Goal: Transaction & Acquisition: Purchase product/service

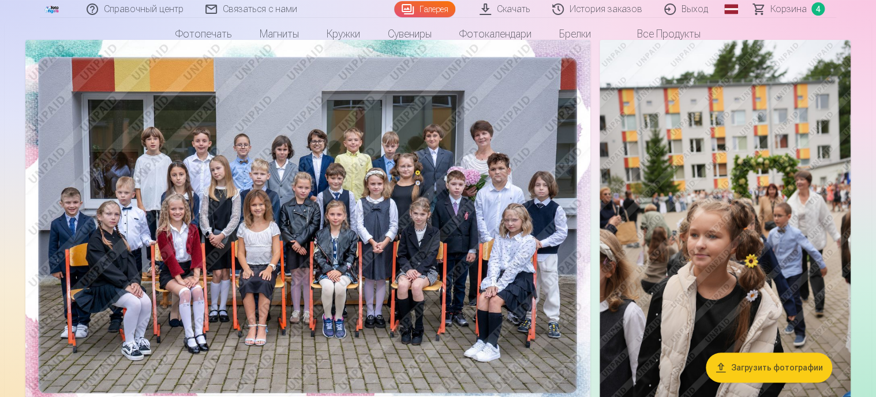
scroll to position [115, 0]
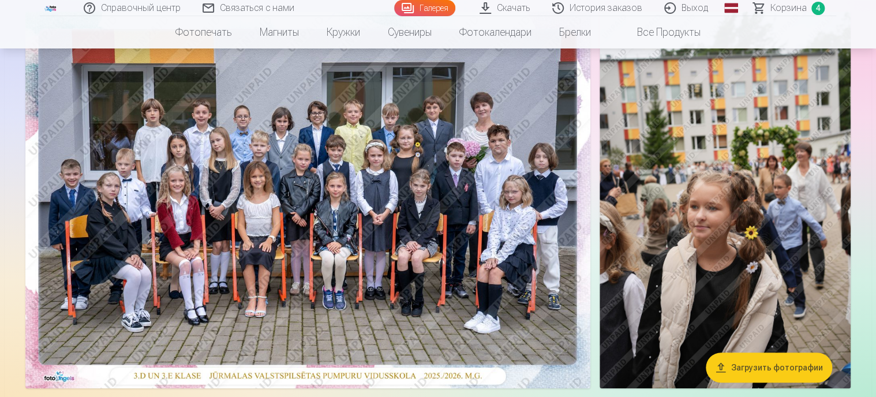
click at [372, 230] on img at bounding box center [307, 200] width 565 height 377
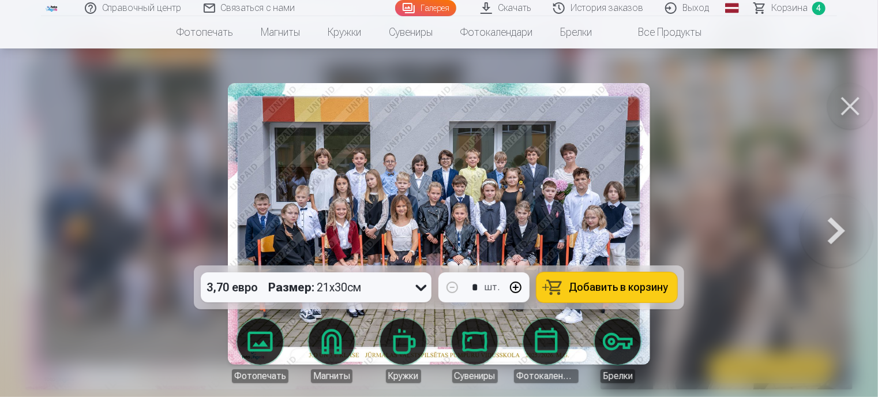
click at [518, 287] on button "button" at bounding box center [516, 288] width 28 height 28
click at [619, 287] on font "Добавить в корзину" at bounding box center [618, 287] width 99 height 12
type input "*"
click at [854, 99] on button at bounding box center [850, 106] width 46 height 46
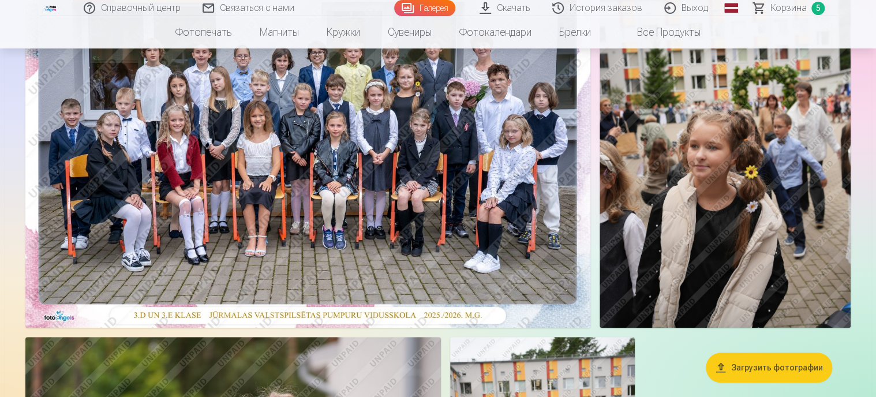
scroll to position [173, 0]
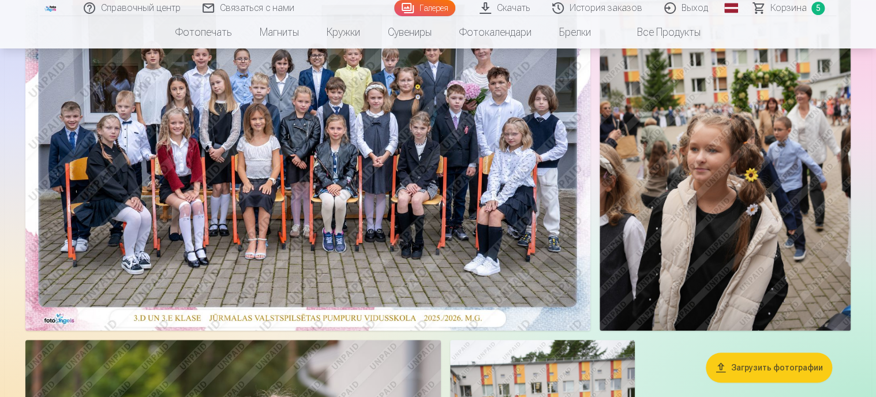
click at [694, 175] on img at bounding box center [725, 142] width 251 height 377
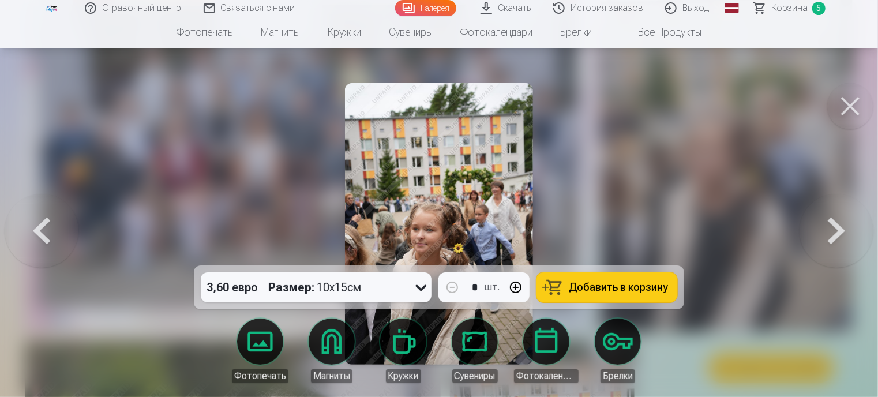
click at [635, 286] on font "Добавить в корзину" at bounding box center [618, 287] width 99 height 12
click at [851, 109] on button at bounding box center [850, 106] width 46 height 46
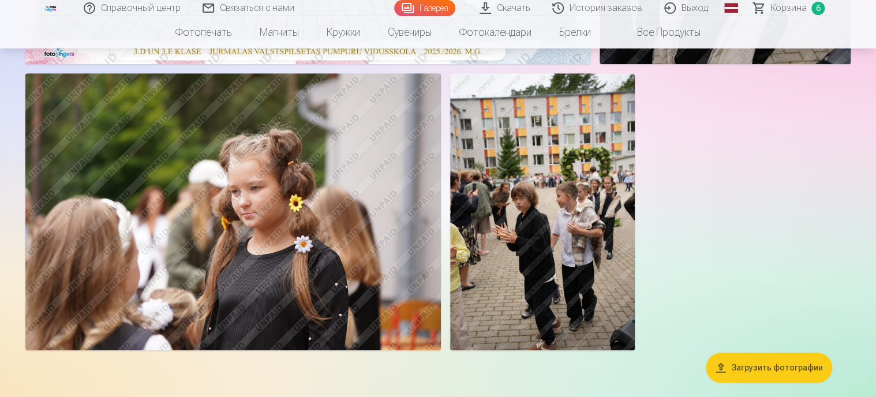
scroll to position [462, 0]
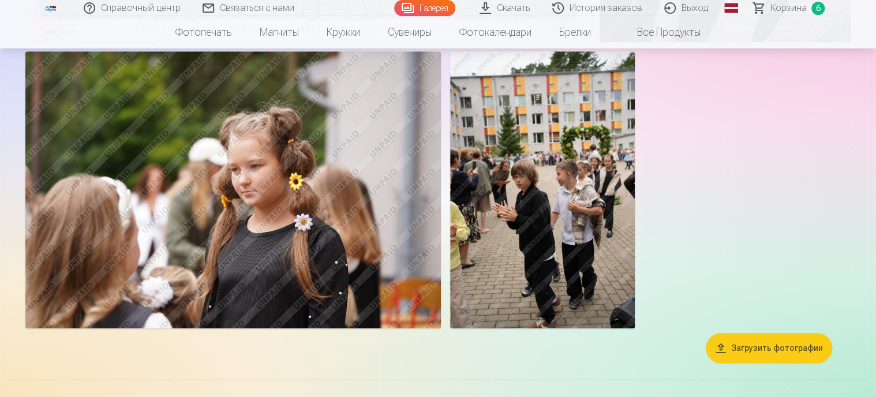
click at [321, 217] on img at bounding box center [232, 189] width 415 height 277
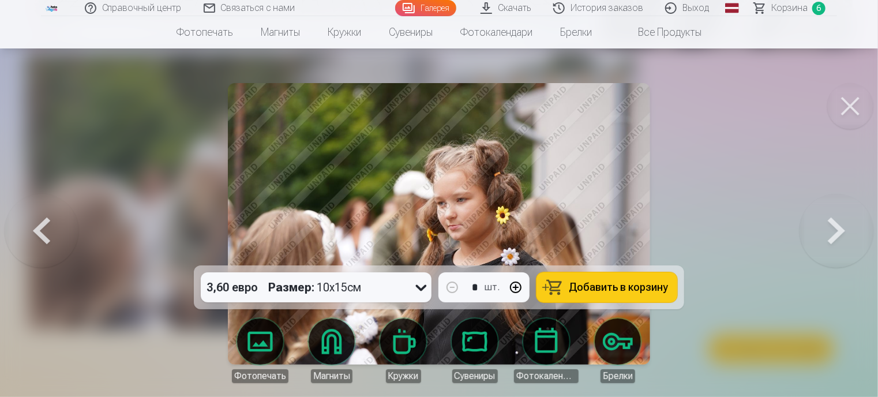
click at [854, 106] on button at bounding box center [850, 106] width 46 height 46
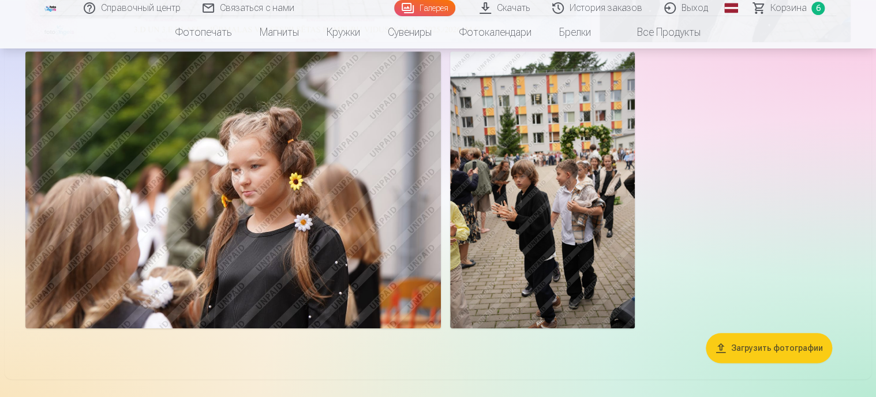
click at [241, 184] on img at bounding box center [232, 189] width 415 height 277
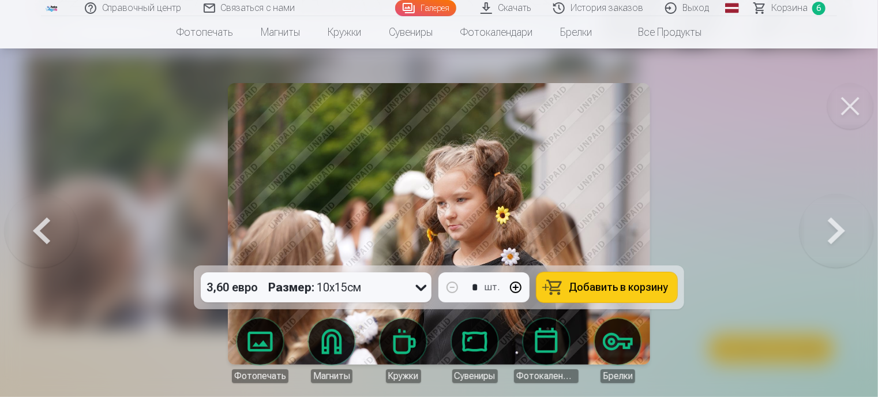
click at [420, 287] on icon at bounding box center [421, 288] width 11 height 6
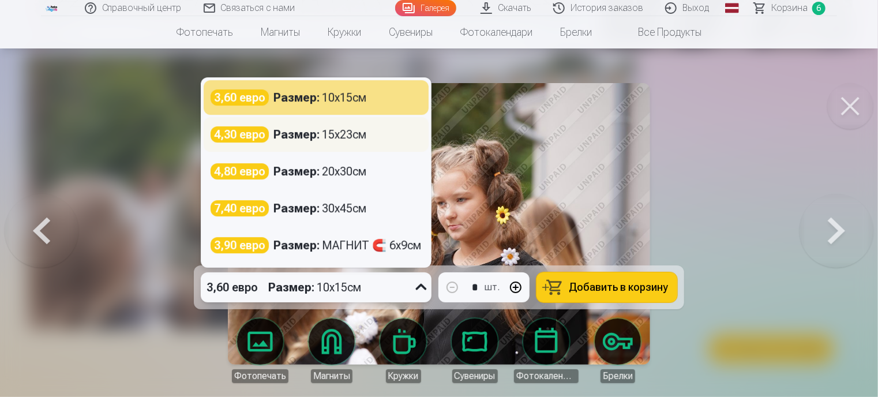
click at [366, 128] on font "15x23см" at bounding box center [344, 135] width 44 height 14
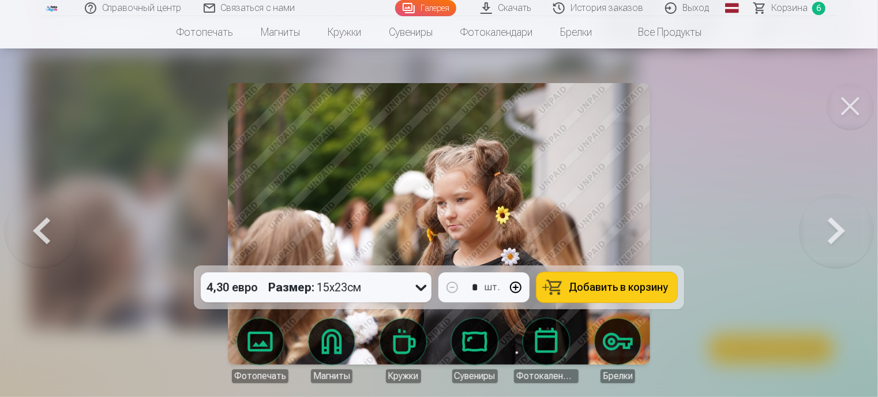
click at [518, 286] on button "button" at bounding box center [516, 288] width 28 height 28
type input "*"
click at [860, 115] on button at bounding box center [850, 106] width 46 height 46
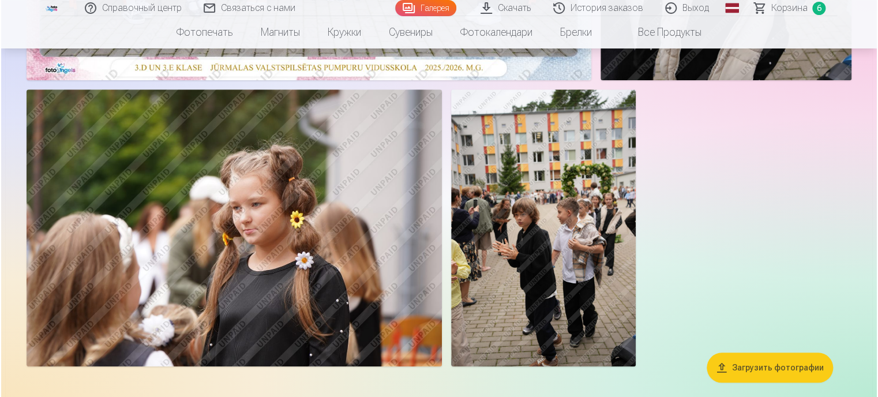
scroll to position [404, 0]
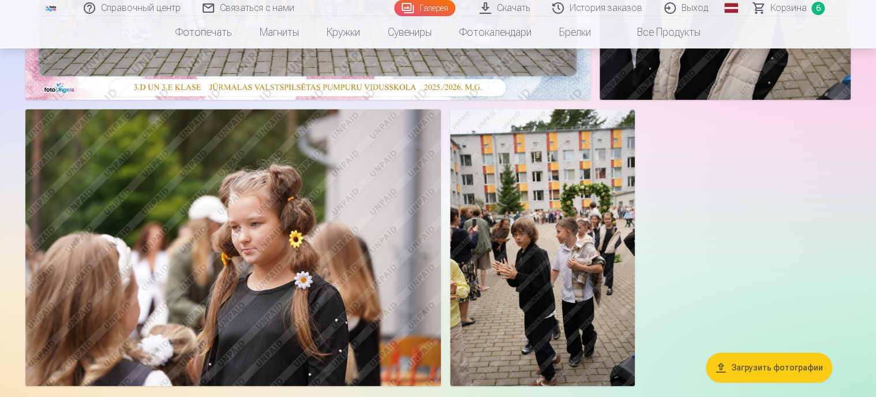
click at [210, 254] on img at bounding box center [232, 247] width 415 height 277
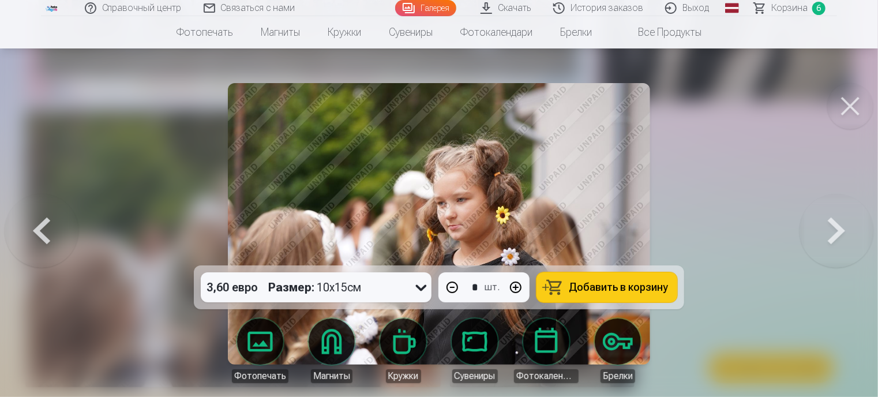
click at [637, 284] on font "Добавить в корзину" at bounding box center [618, 287] width 99 height 12
type input "*"
click at [779, 6] on font "Корзина" at bounding box center [790, 7] width 36 height 11
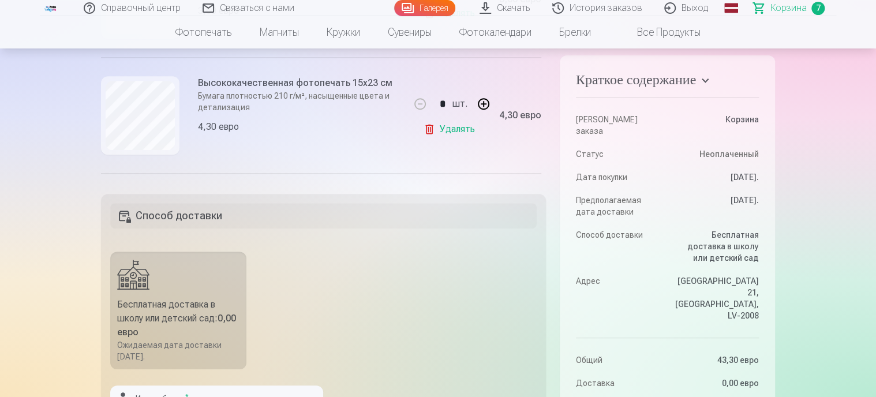
scroll to position [289, 0]
click at [480, 103] on button "button" at bounding box center [484, 101] width 28 height 28
type input "*"
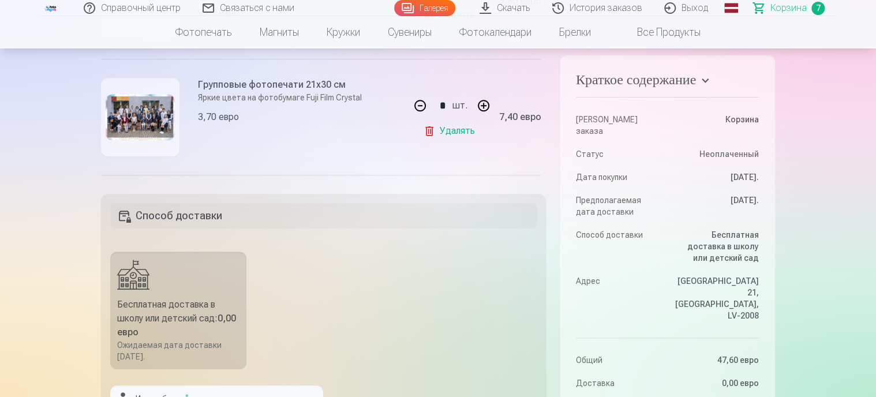
scroll to position [519, 0]
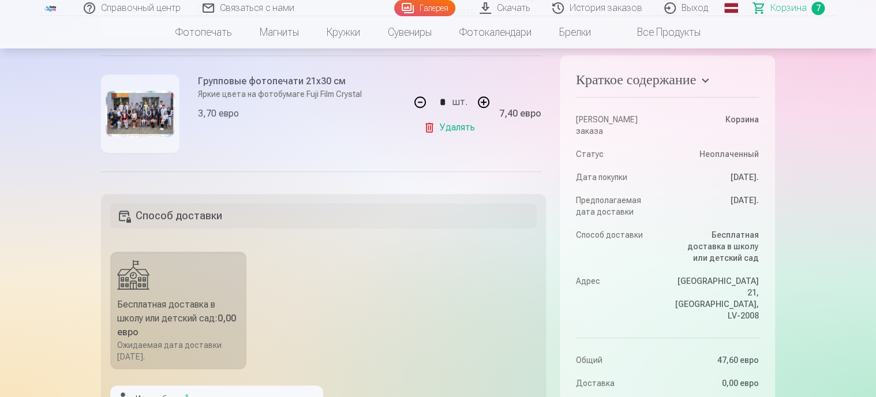
click at [431, 125] on link "Удалять" at bounding box center [452, 127] width 56 height 23
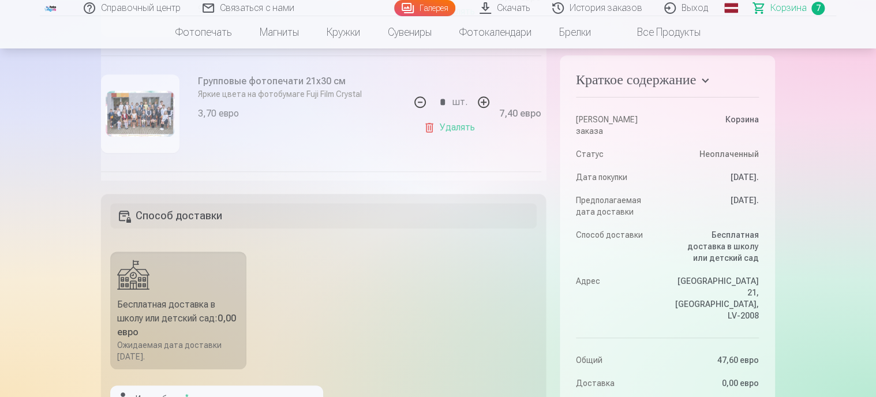
type input "*"
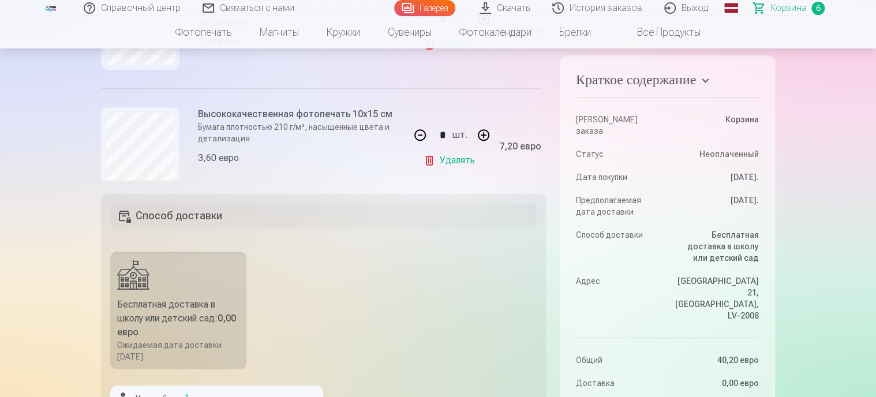
scroll to position [513, 0]
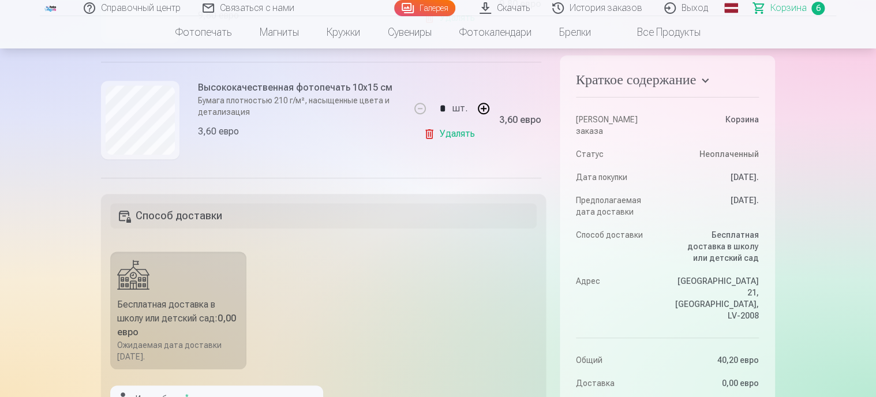
click at [428, 136] on link "Удалять" at bounding box center [452, 133] width 56 height 23
type input "*"
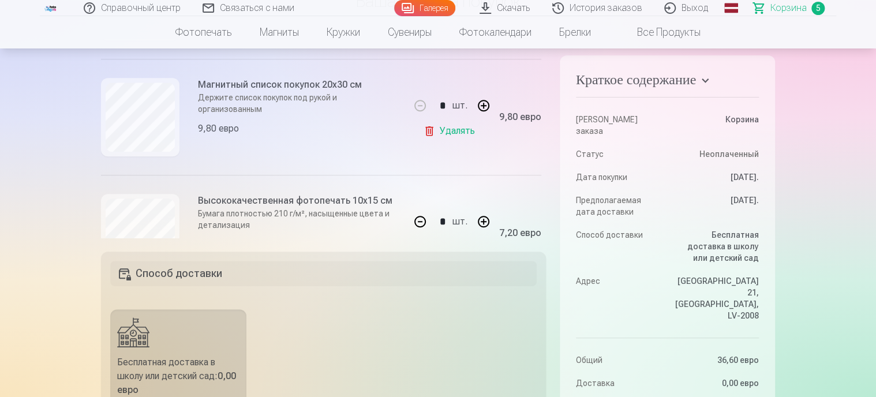
scroll to position [512, 0]
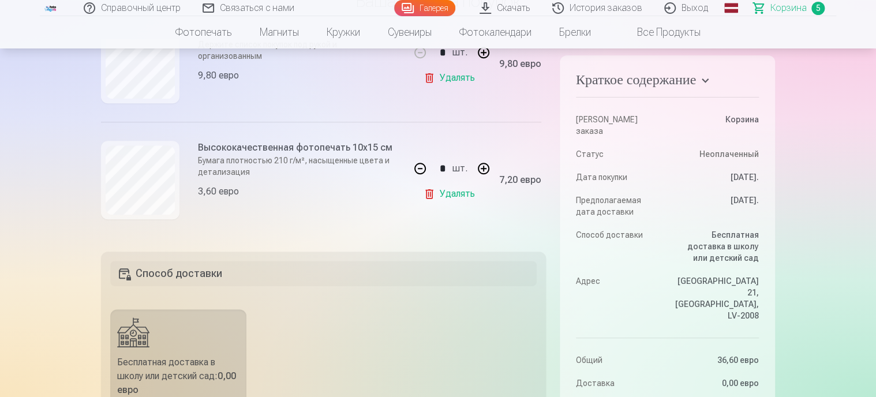
click at [424, 191] on link "Удалять" at bounding box center [452, 193] width 56 height 23
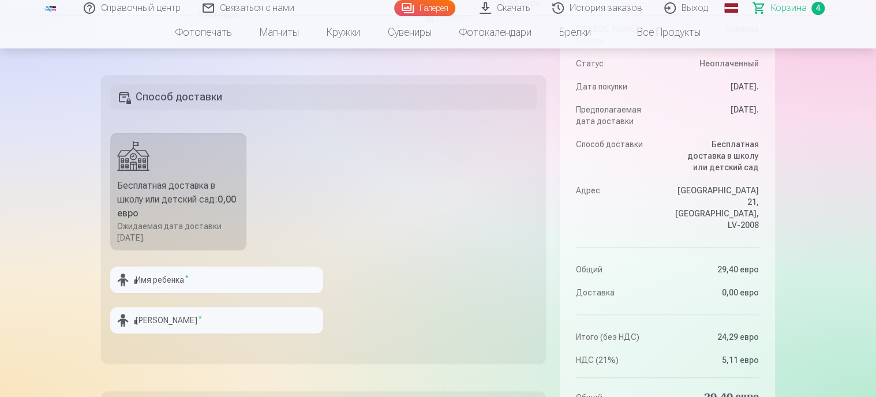
scroll to position [346, 0]
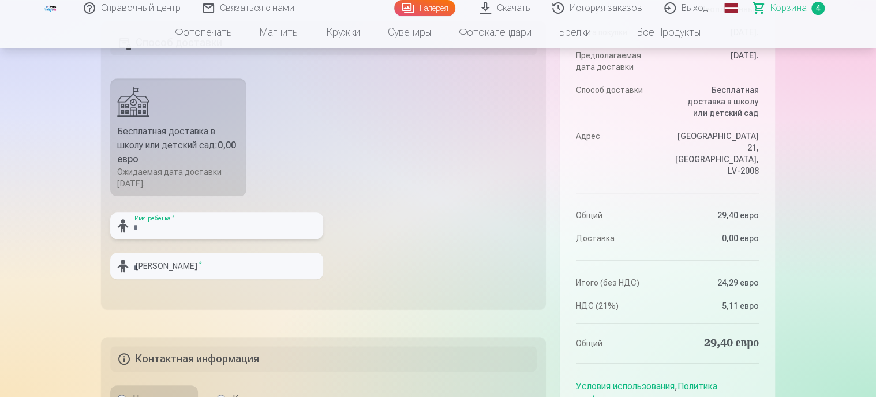
click at [230, 231] on input "text" at bounding box center [216, 225] width 213 height 27
click at [159, 228] on input "**********" at bounding box center [216, 225] width 213 height 27
type input "*******"
click at [164, 267] on input "text" at bounding box center [216, 266] width 213 height 27
type input "******"
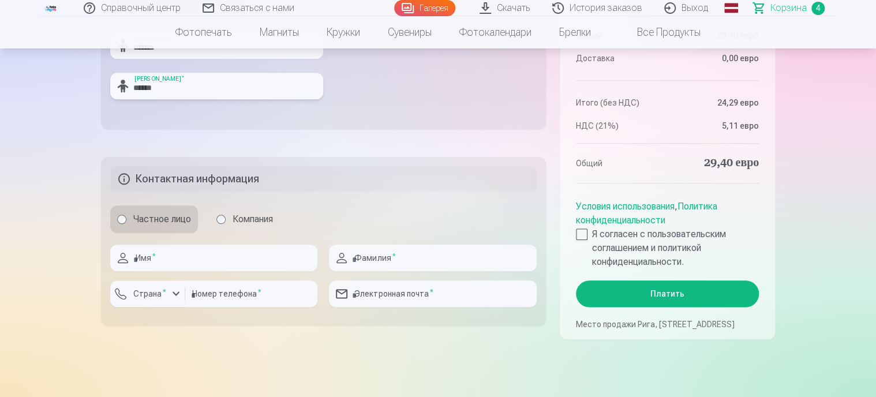
scroll to position [519, 0]
